Goal: Task Accomplishment & Management: Use online tool/utility

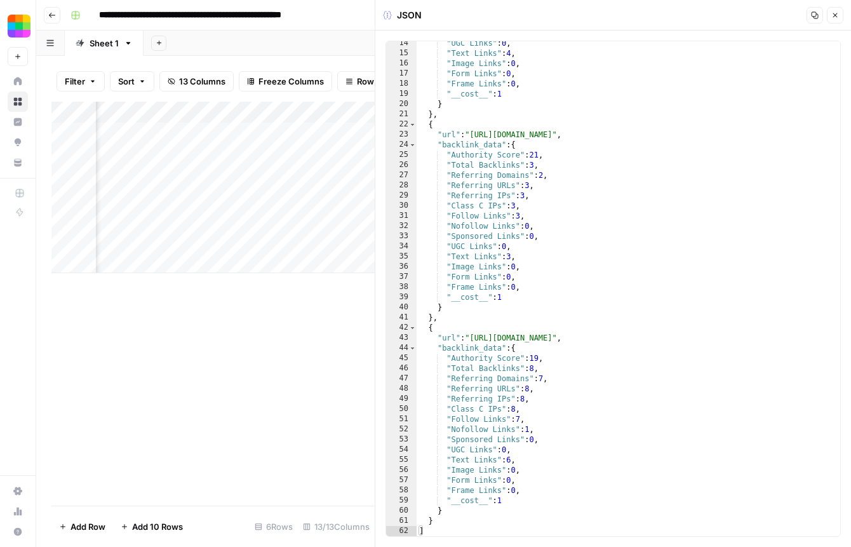
scroll to position [135, 0]
click at [834, 15] on icon "button" at bounding box center [835, 15] width 4 height 4
click at [834, 15] on div "JSON Copy Close" at bounding box center [613, 15] width 460 height 17
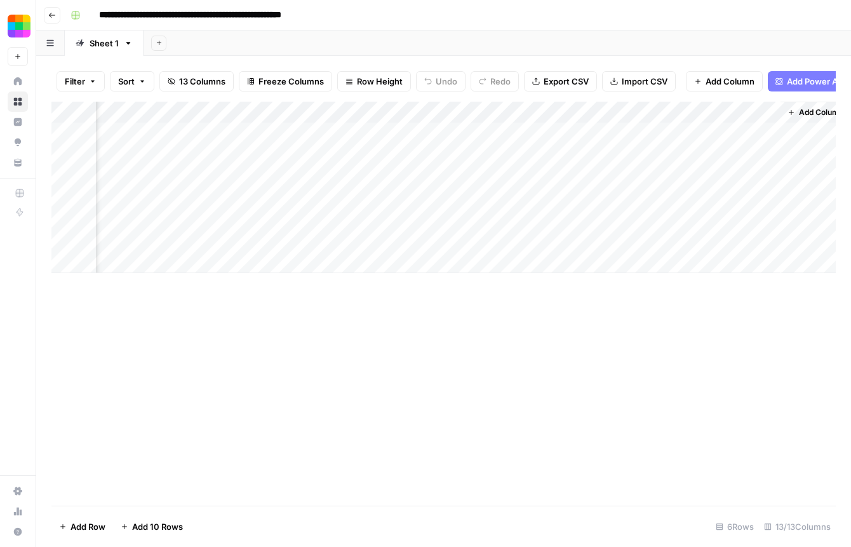
click at [56, 19] on button "Go back" at bounding box center [52, 15] width 17 height 17
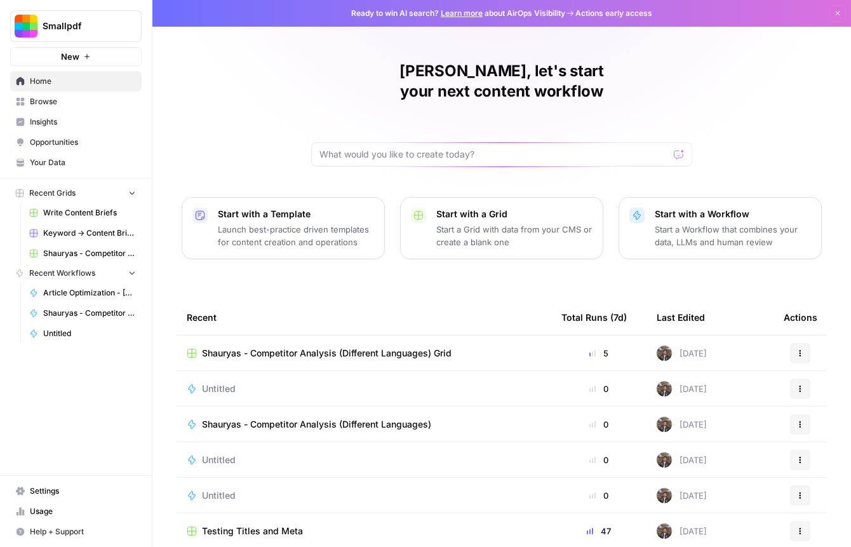
click at [333, 347] on span "Shauryas - Competitor Analysis (Different Languages) Grid" at bounding box center [327, 353] width 250 height 13
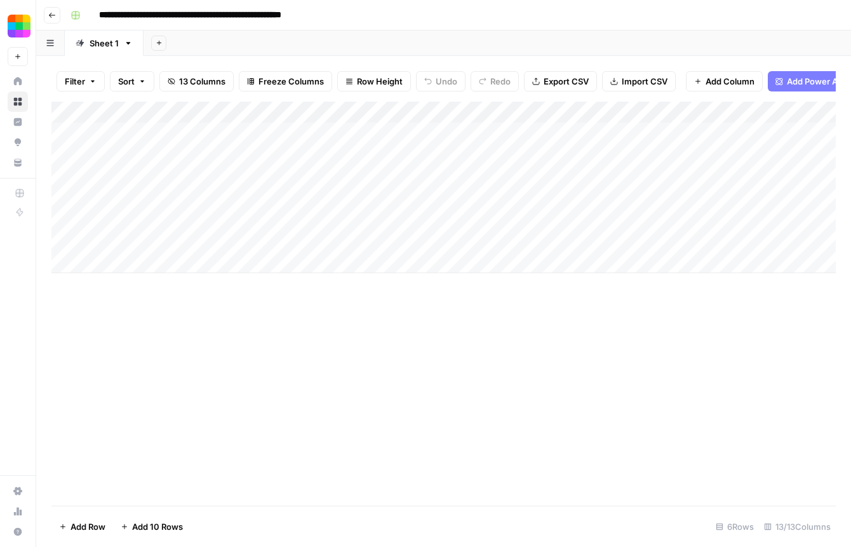
click at [60, 15] on header "**********" at bounding box center [443, 15] width 815 height 30
click at [55, 15] on span "Go back" at bounding box center [55, 15] width 1 height 1
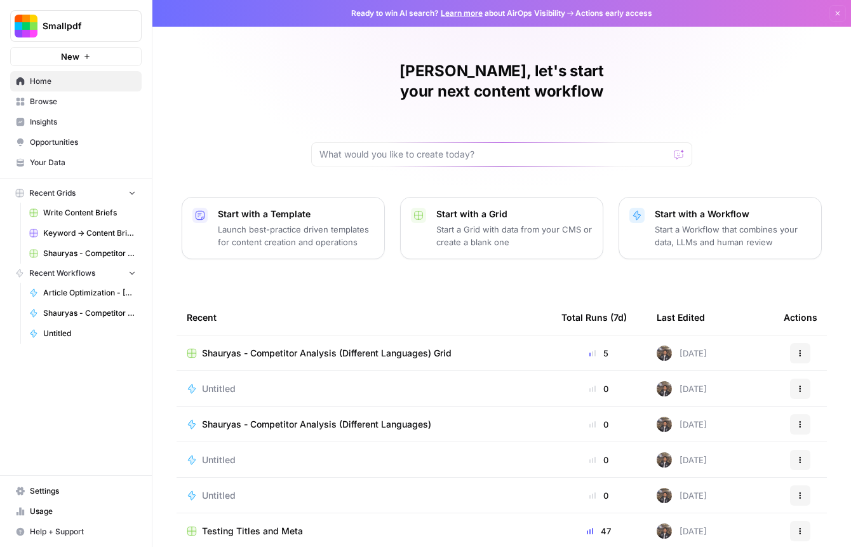
click at [797, 385] on icon "button" at bounding box center [800, 389] width 8 height 8
click at [730, 415] on div "Edit in [GEOGRAPHIC_DATA]" at bounding box center [739, 412] width 142 height 58
click at [716, 424] on span "Delete" at bounding box center [744, 426] width 102 height 13
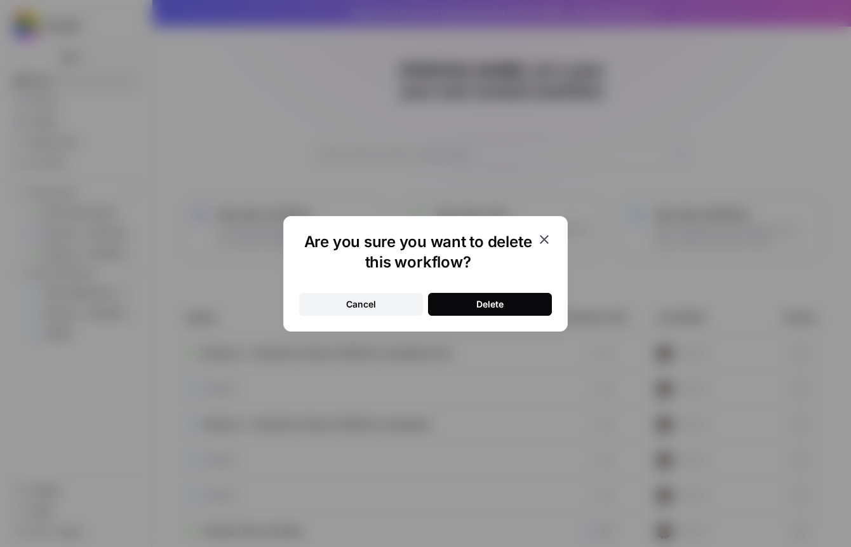
click at [519, 300] on button "Delete" at bounding box center [490, 304] width 124 height 23
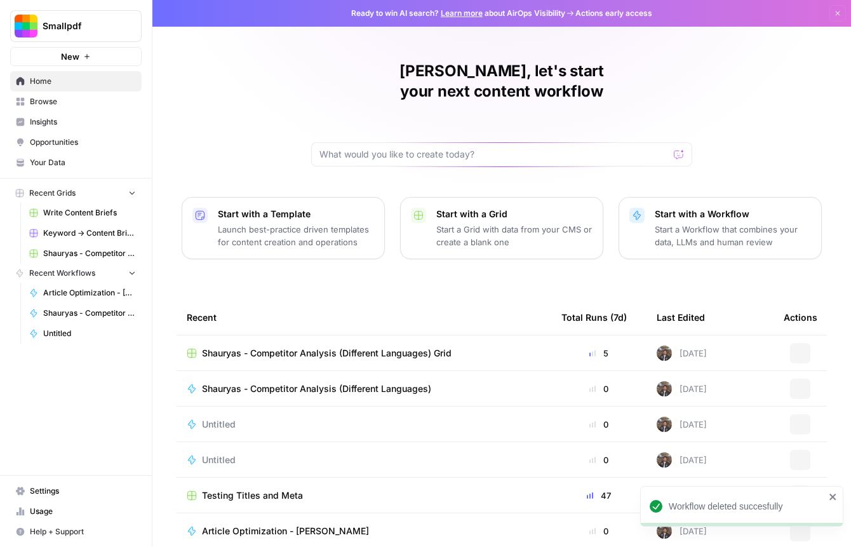
scroll to position [17, 0]
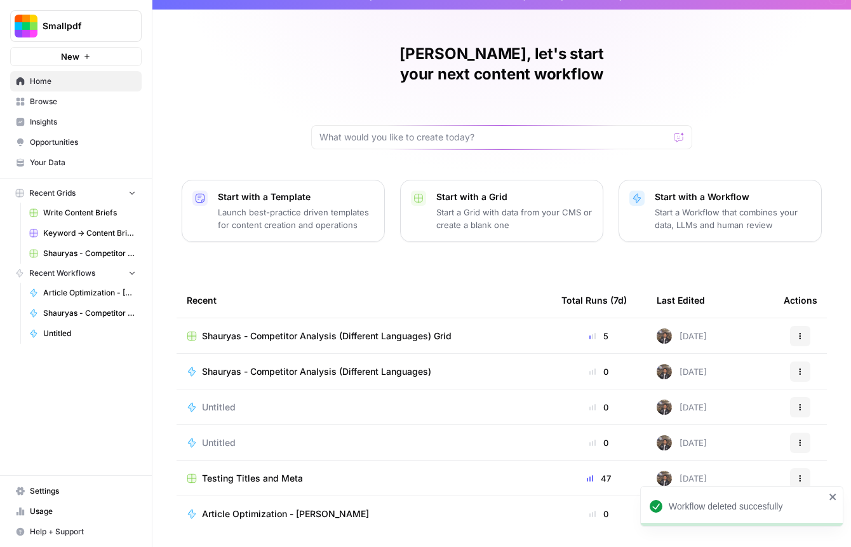
click at [812, 397] on div "Actions" at bounding box center [799, 407] width 33 height 20
click at [88, 96] on span "Browse" at bounding box center [83, 101] width 106 height 11
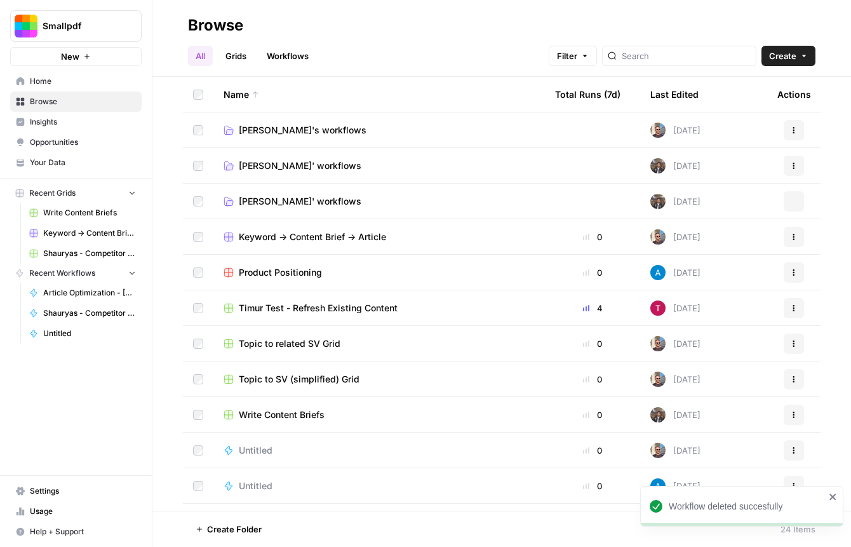
click at [83, 83] on span "Home" at bounding box center [83, 81] width 106 height 11
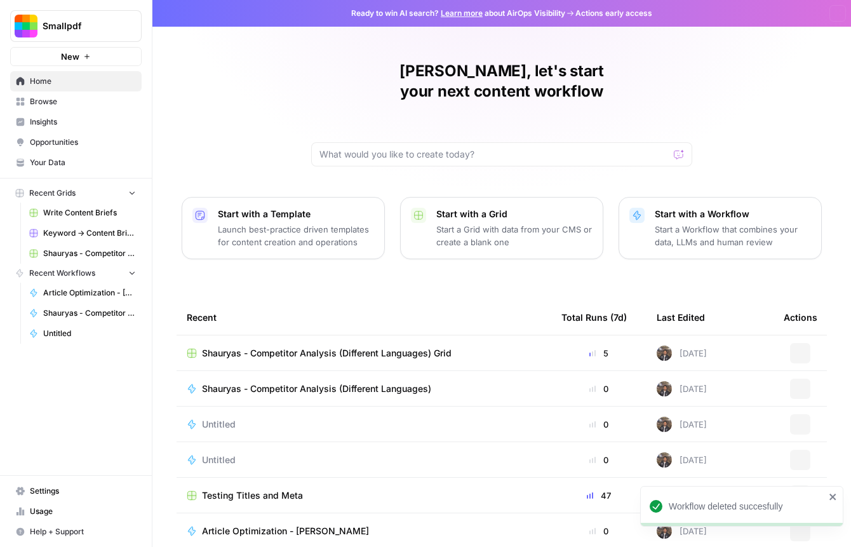
click at [83, 83] on span "Home" at bounding box center [83, 81] width 106 height 11
click at [95, 98] on span "Browse" at bounding box center [83, 101] width 106 height 11
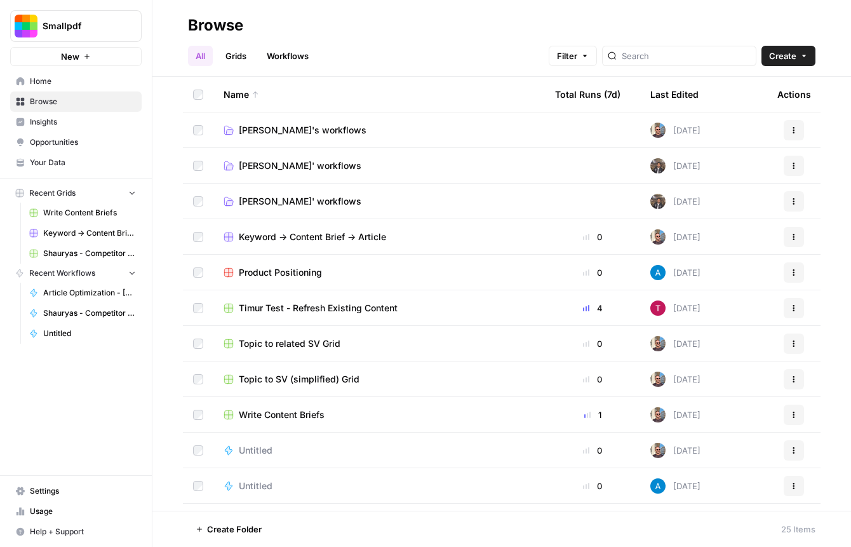
click at [319, 170] on span "[PERSON_NAME]' workflows" at bounding box center [300, 165] width 123 height 13
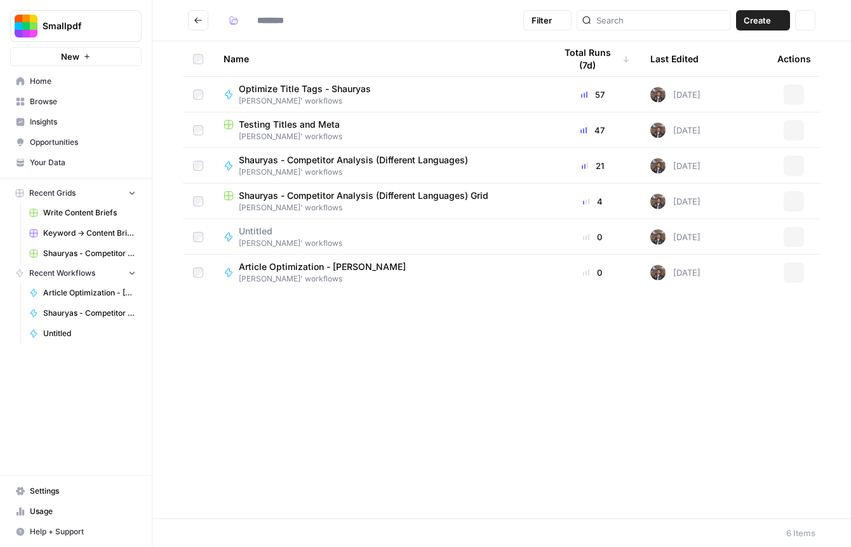
type input "**********"
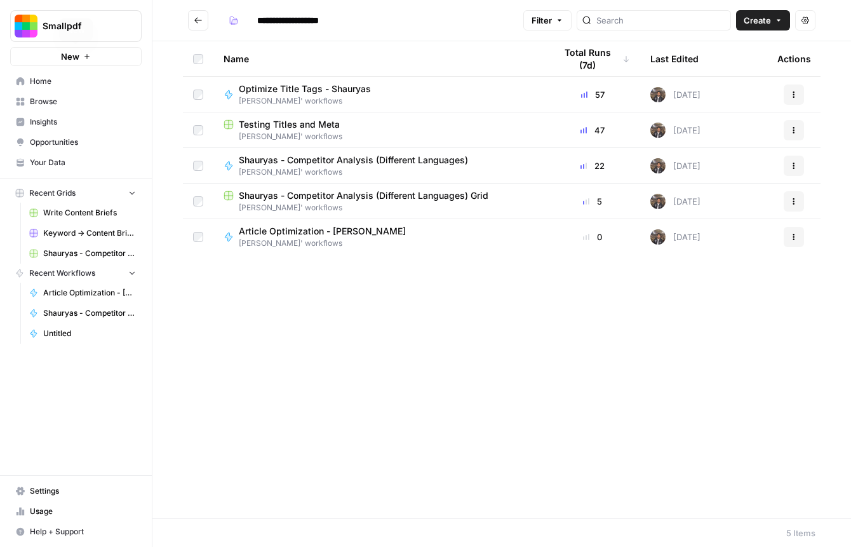
click at [192, 26] on button "Go back" at bounding box center [198, 20] width 20 height 20
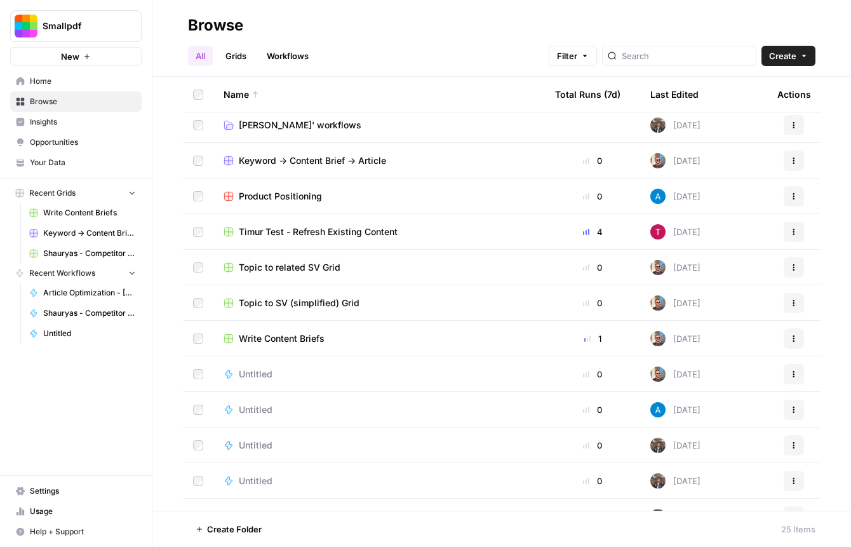
scroll to position [126, 0]
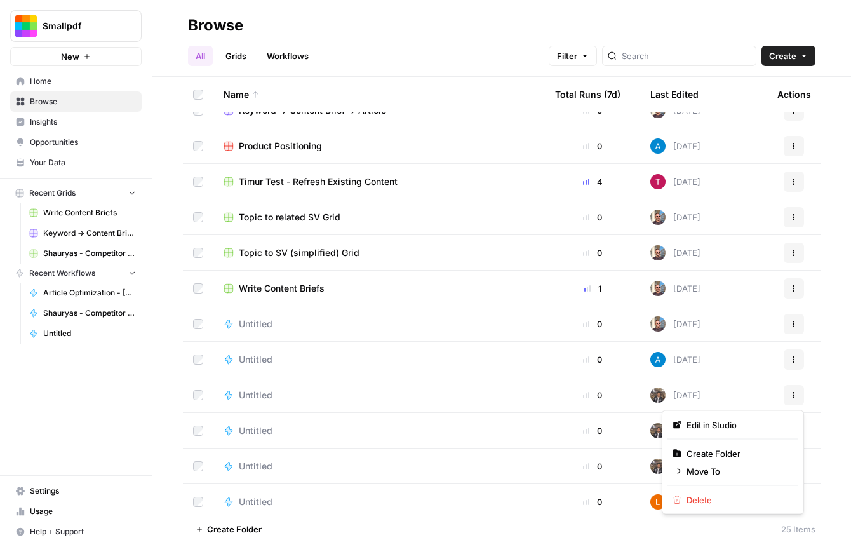
click at [803, 400] on button "Actions" at bounding box center [793, 395] width 20 height 20
click at [700, 490] on div "Edit in Studio Create Folder Move To [GEOGRAPHIC_DATA]" at bounding box center [733, 462] width 142 height 104
click at [696, 496] on span "Delete" at bounding box center [737, 499] width 102 height 13
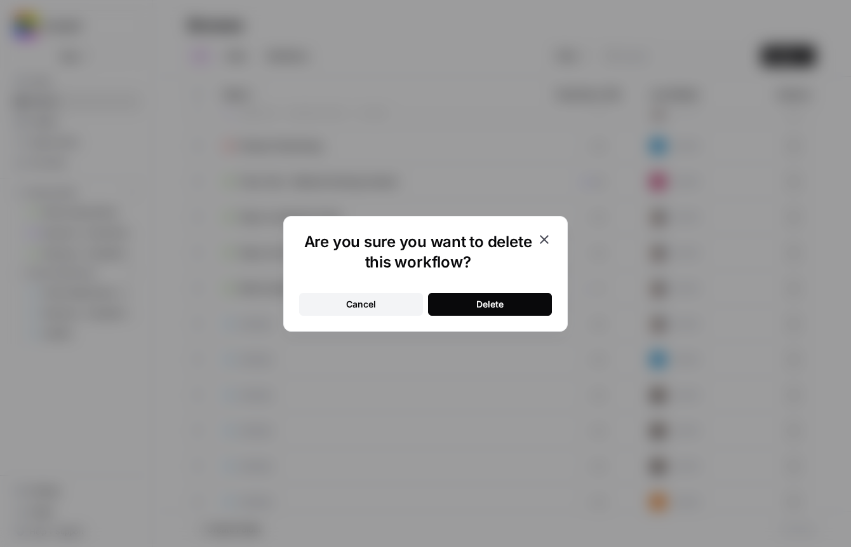
click at [545, 296] on button "Delete" at bounding box center [490, 304] width 124 height 23
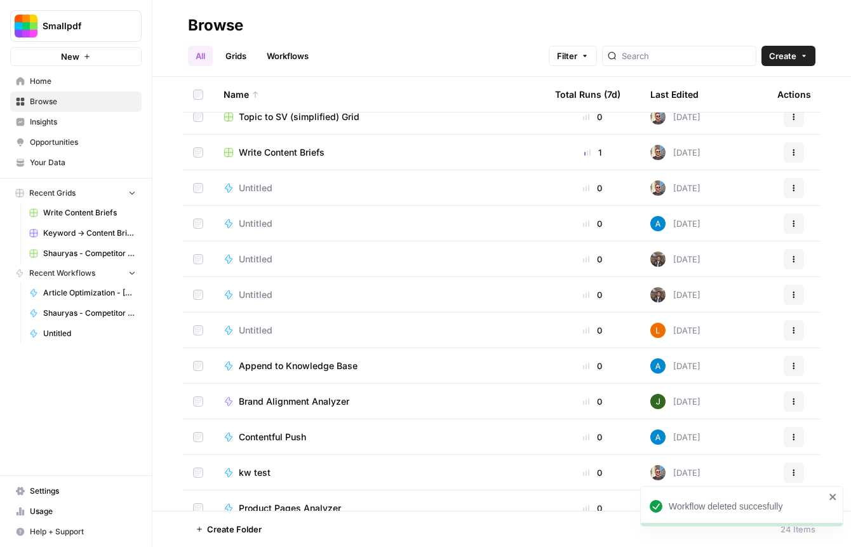
scroll to position [264, 0]
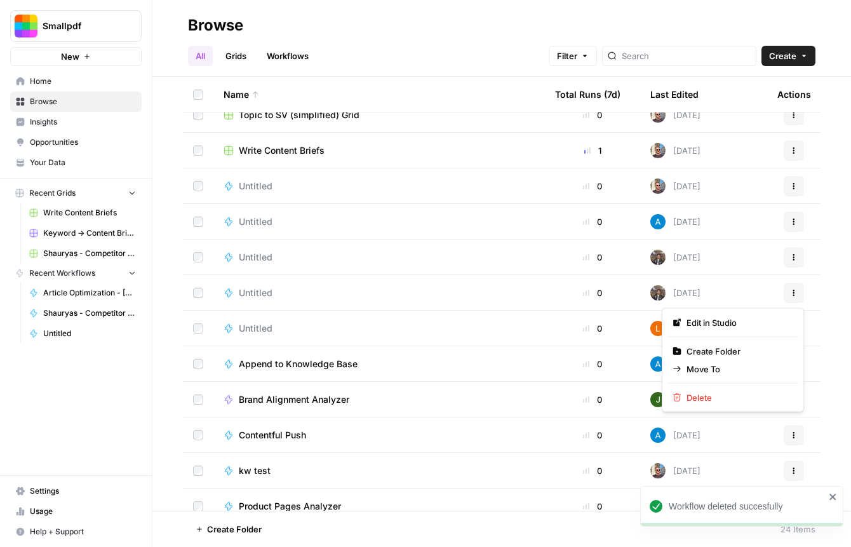
click at [792, 291] on icon "button" at bounding box center [794, 293] width 8 height 8
click at [686, 397] on span "Delete" at bounding box center [737, 397] width 102 height 13
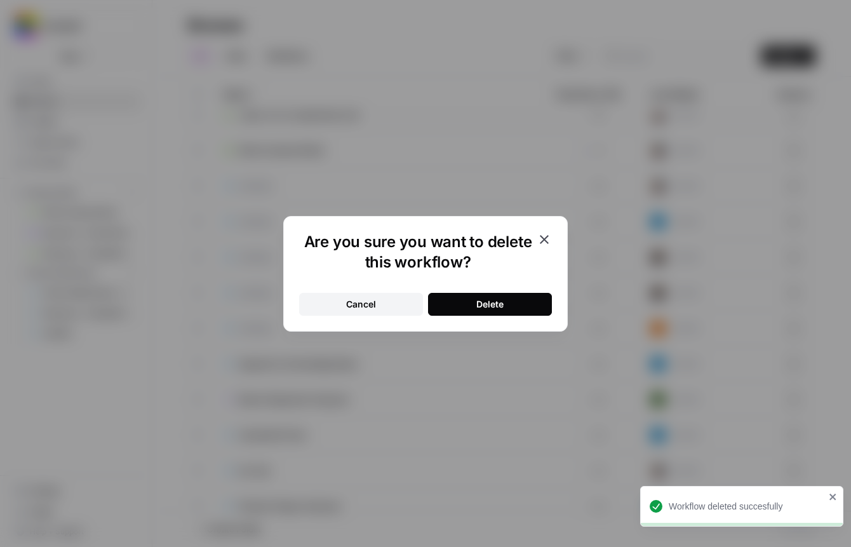
click at [494, 298] on div "Delete" at bounding box center [489, 304] width 27 height 13
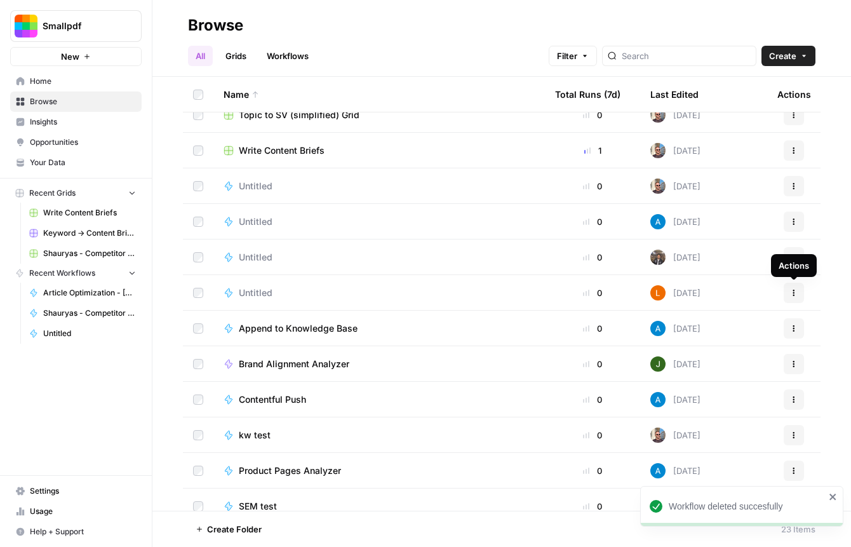
click at [793, 268] on div "Actions" at bounding box center [793, 265] width 30 height 13
click at [792, 258] on div "Actions" at bounding box center [794, 265] width 46 height 23
click at [796, 253] on icon "button" at bounding box center [794, 257] width 8 height 8
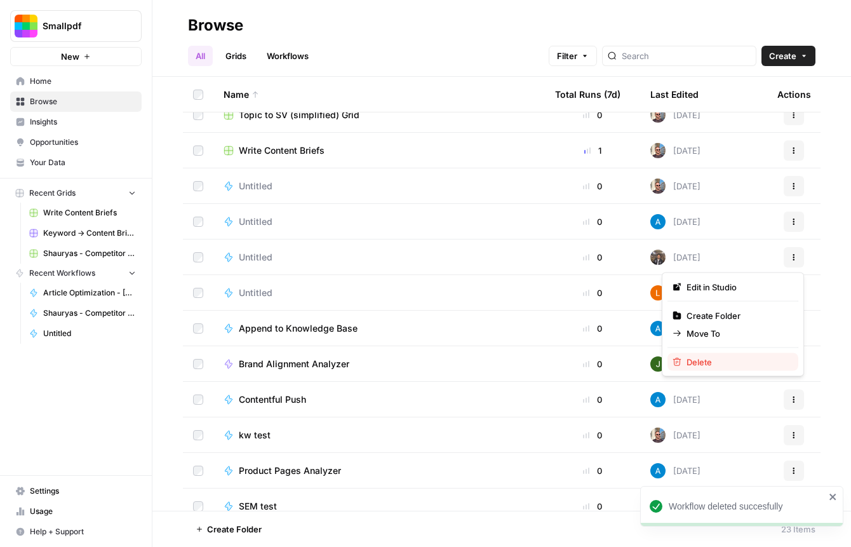
click at [707, 357] on span "Delete" at bounding box center [737, 362] width 102 height 13
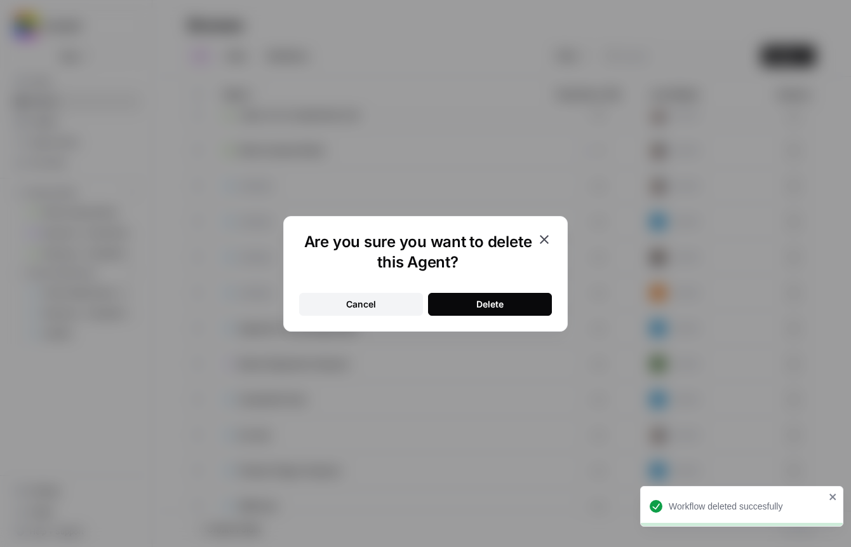
click at [499, 316] on div "Are you sure you want to delete this Agent? Cancel Delete" at bounding box center [425, 274] width 284 height 116
click at [495, 309] on div "Delete" at bounding box center [489, 304] width 27 height 13
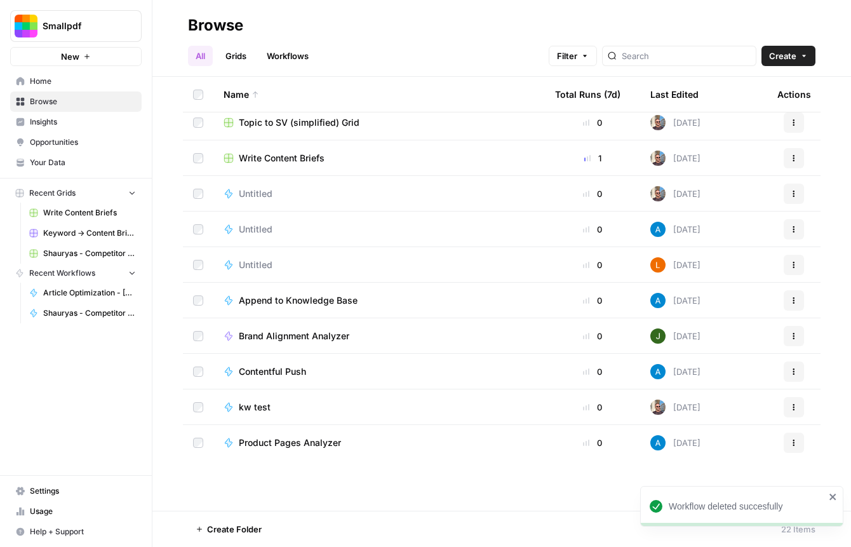
scroll to position [0, 0]
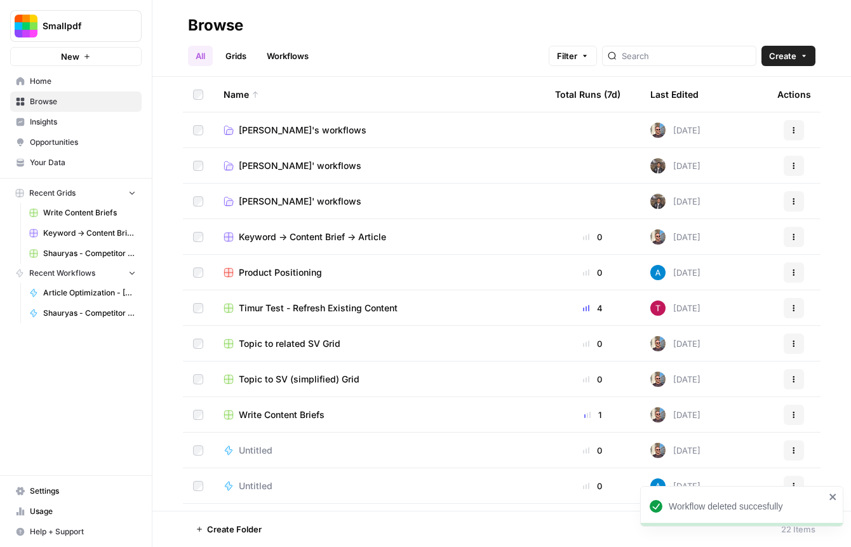
click at [326, 171] on span "[PERSON_NAME]' workflows" at bounding box center [300, 165] width 123 height 13
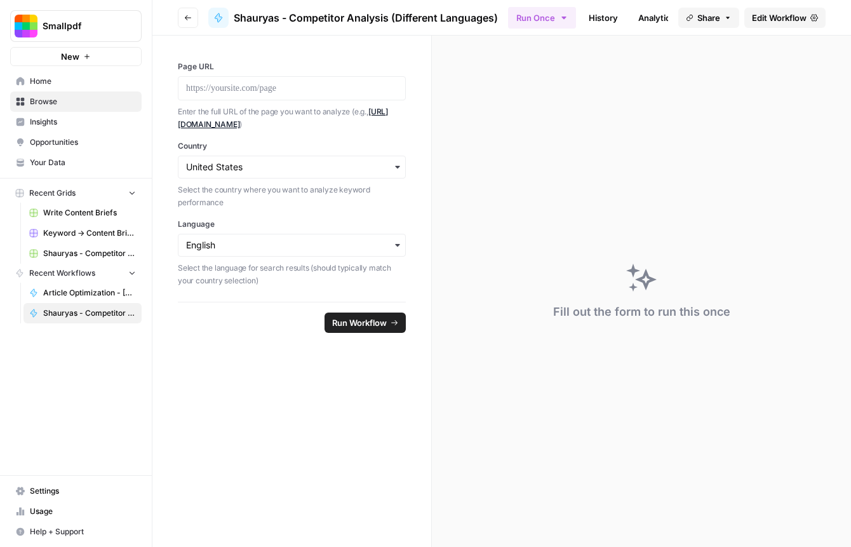
click at [775, 27] on link "Edit Workflow" at bounding box center [784, 18] width 81 height 20
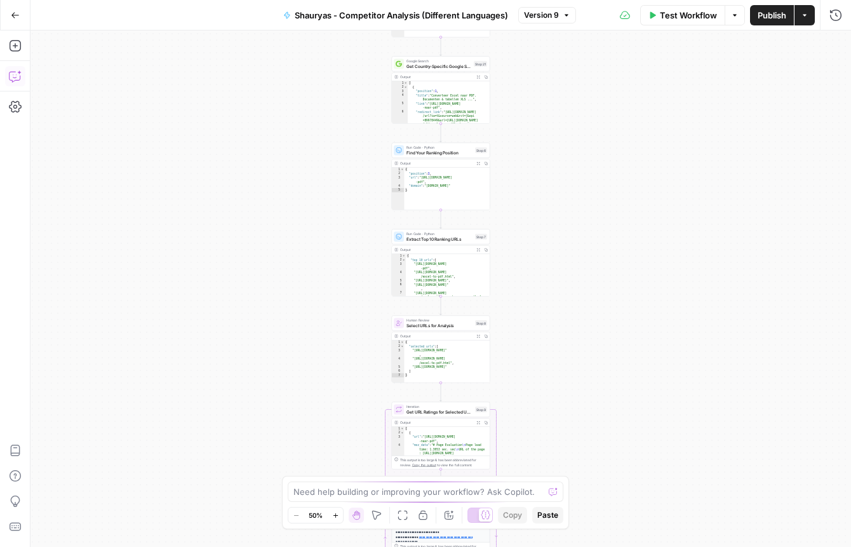
click at [15, 70] on icon "button" at bounding box center [15, 76] width 13 height 13
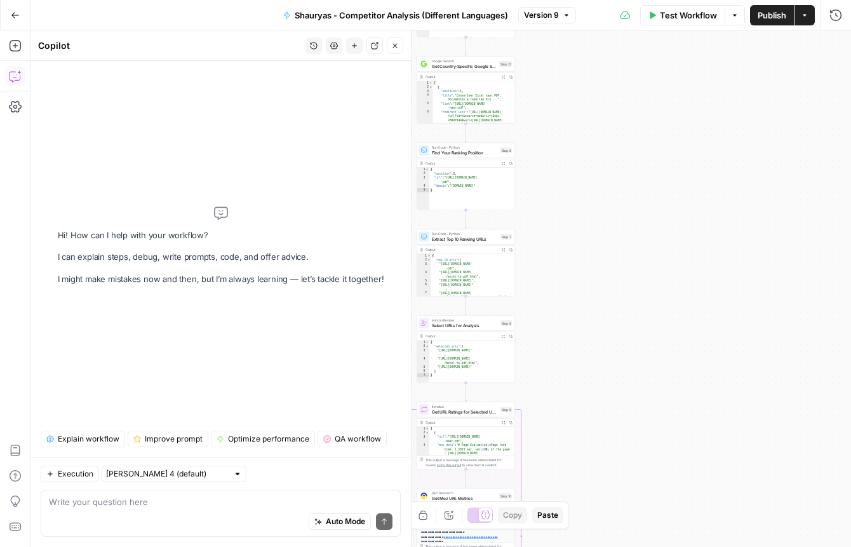
click at [155, 515] on div "Auto Mode Send" at bounding box center [220, 522] width 343 height 28
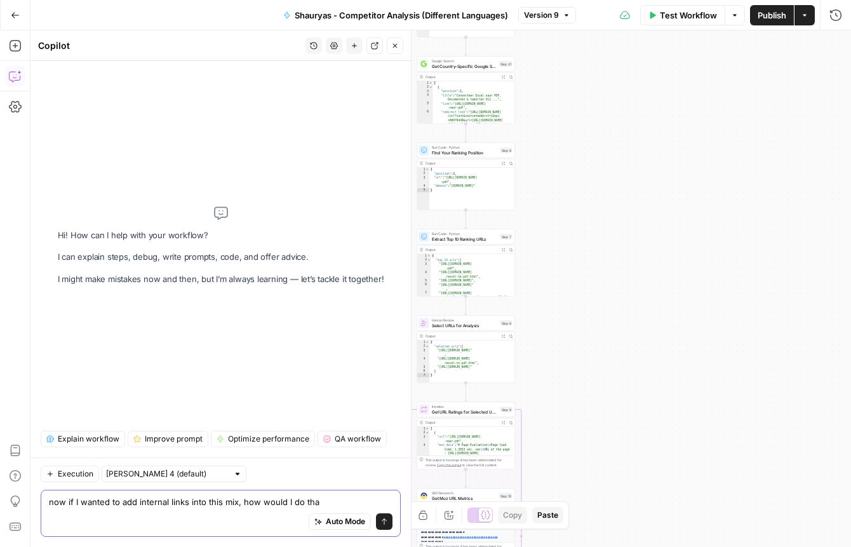
type textarea "now if I wanted to add internal links into this mix, how would I do that"
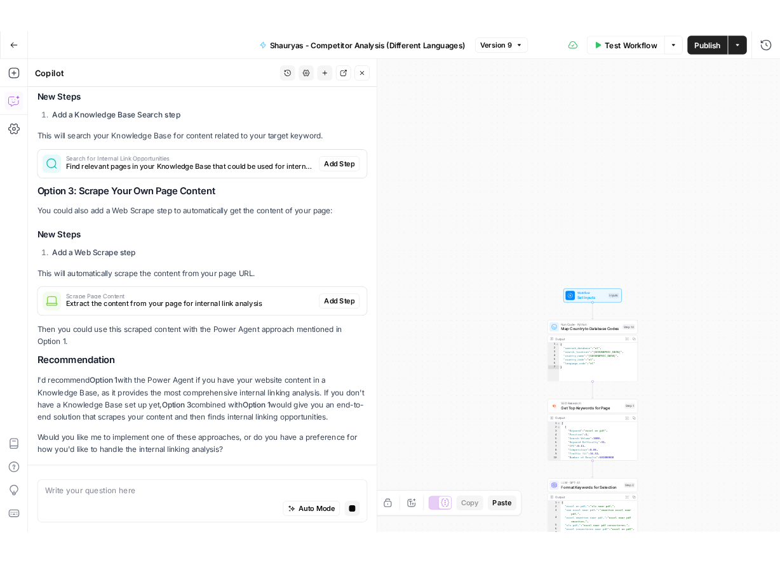
scroll to position [658, 0]
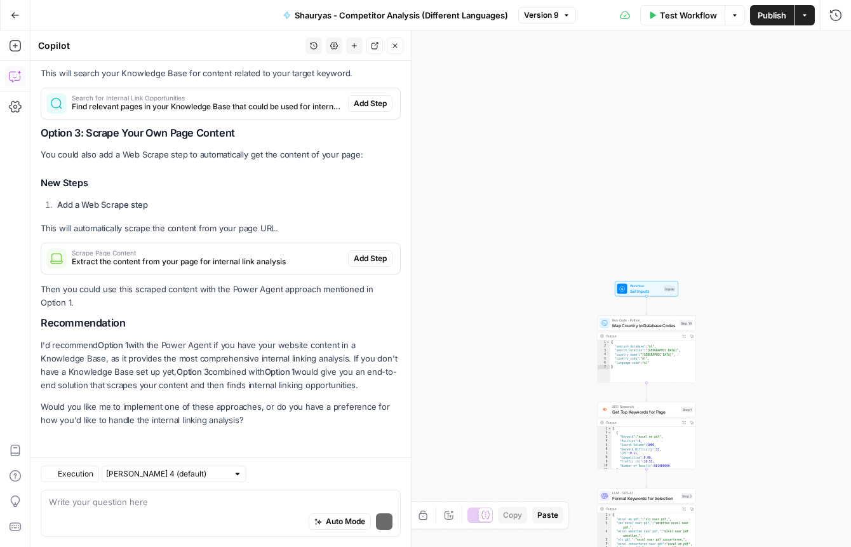
click at [11, 18] on icon "button" at bounding box center [15, 15] width 9 height 9
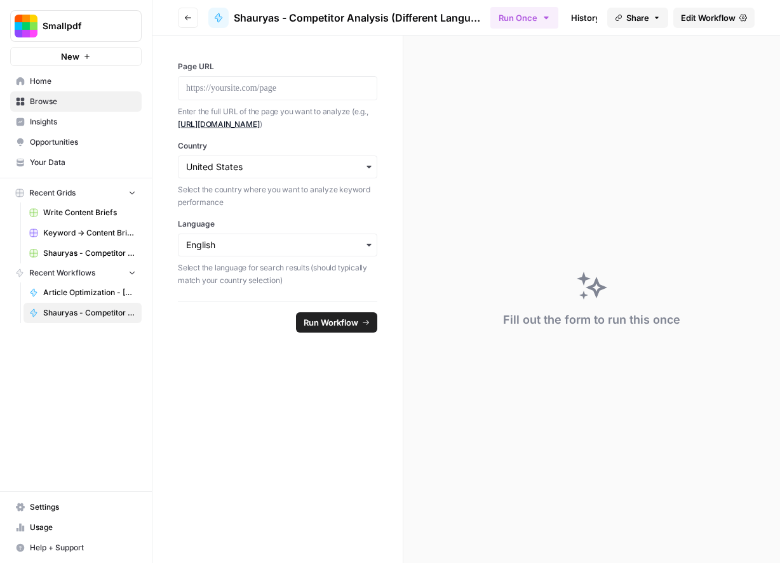
click at [681, 17] on span "Edit Workflow" at bounding box center [708, 17] width 55 height 13
